Goal: Task Accomplishment & Management: Manage account settings

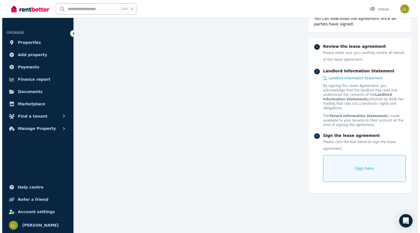
scroll to position [5011, 0]
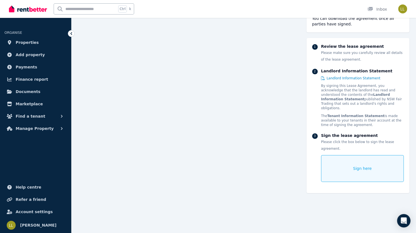
click at [367, 164] on div "Sign here" at bounding box center [362, 168] width 83 height 27
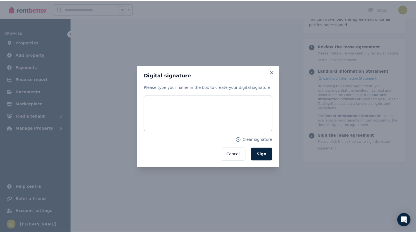
scroll to position [5011, 0]
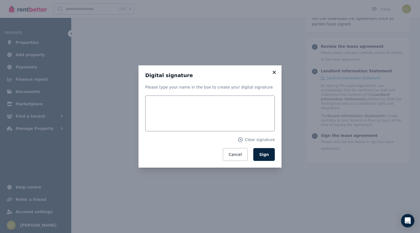
click at [275, 73] on icon at bounding box center [274, 72] width 3 height 3
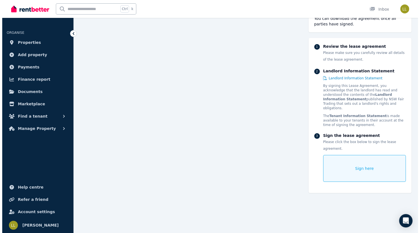
scroll to position [5867, 0]
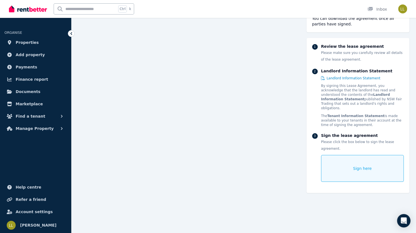
click at [363, 166] on span "Sign here" at bounding box center [362, 169] width 19 height 6
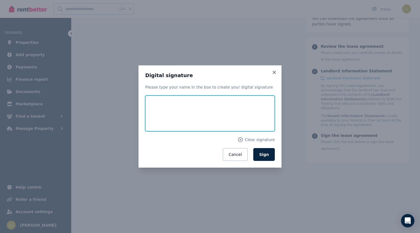
click at [197, 123] on input "text" at bounding box center [210, 114] width 130 height 36
type input "*"
type input "**********"
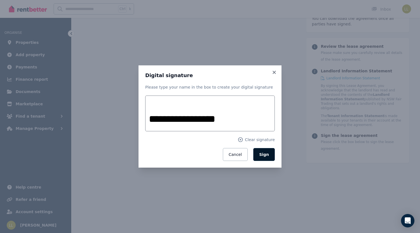
click at [262, 159] on button "Sign" at bounding box center [264, 154] width 22 height 13
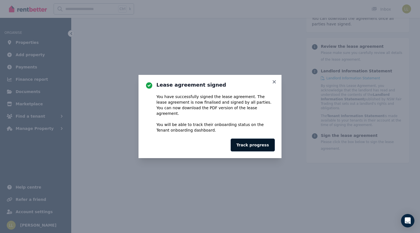
click at [271, 142] on button "Track progress" at bounding box center [253, 145] width 44 height 13
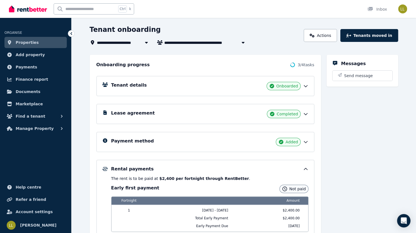
scroll to position [65, 0]
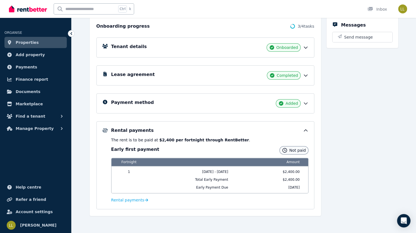
click at [208, 23] on div "Onboarding progress 3 / 4 tasks" at bounding box center [205, 26] width 218 height 7
drag, startPoint x: 208, startPoint y: 23, endPoint x: 217, endPoint y: 28, distance: 10.0
click at [217, 28] on div "Onboarding progress 3 / 4 tasks" at bounding box center [205, 26] width 218 height 7
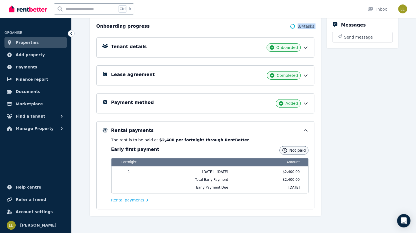
click at [217, 28] on div "Onboarding progress 3 / 4 tasks" at bounding box center [205, 26] width 218 height 7
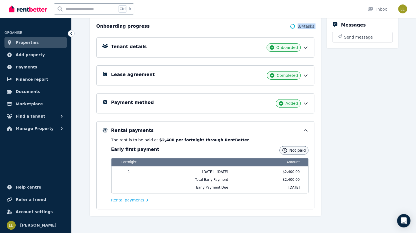
click at [217, 28] on div "Onboarding progress 3 / 4 tasks" at bounding box center [205, 26] width 218 height 7
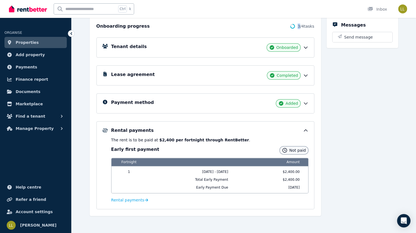
click at [217, 28] on div "Onboarding progress 3 / 4 tasks" at bounding box center [205, 26] width 218 height 7
drag, startPoint x: 217, startPoint y: 28, endPoint x: 217, endPoint y: 7, distance: 21.2
click at [217, 7] on div "**********" at bounding box center [208, 51] width 416 height 233
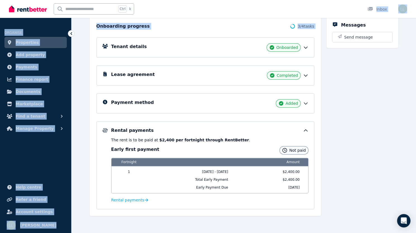
click at [217, 8] on div "Ctrl k Inbox" at bounding box center [198, 9] width 379 height 18
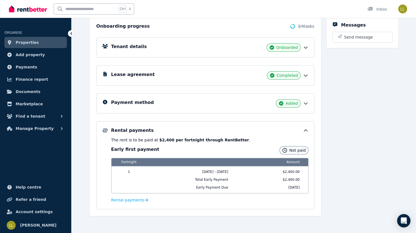
click at [217, 8] on div "Ctrl k Inbox" at bounding box center [198, 9] width 379 height 18
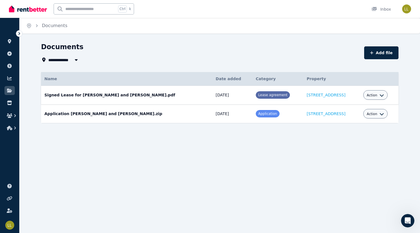
click at [379, 96] on icon "button" at bounding box center [381, 95] width 4 height 4
click at [352, 127] on link "Download" at bounding box center [358, 128] width 54 height 10
click at [348, 140] on div "**********" at bounding box center [220, 92] width 400 height 101
click at [37, 24] on icon "Breadcrumb" at bounding box center [37, 26] width 6 height 6
click at [9, 43] on icon at bounding box center [9, 41] width 3 height 4
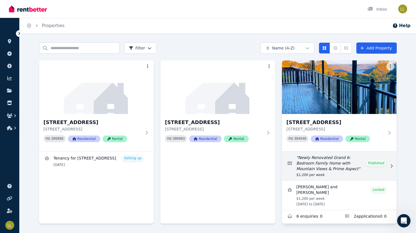
click at [368, 168] on link "Edit listing: Newly Renovated Grand 6-Bedroom Family Home with Mountain Views &…" at bounding box center [339, 165] width 115 height 29
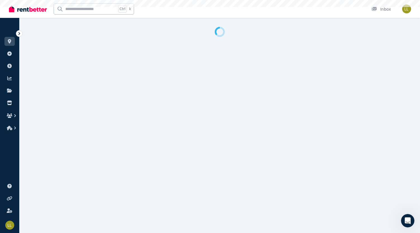
select select "**********"
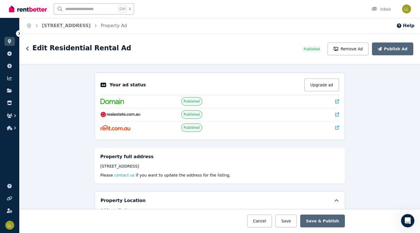
click at [335, 101] on icon at bounding box center [337, 101] width 4 height 4
click at [336, 113] on icon at bounding box center [337, 115] width 4 height 4
click at [376, 115] on div "**********" at bounding box center [220, 148] width 400 height 169
